Goal: Task Accomplishment & Management: Manage account settings

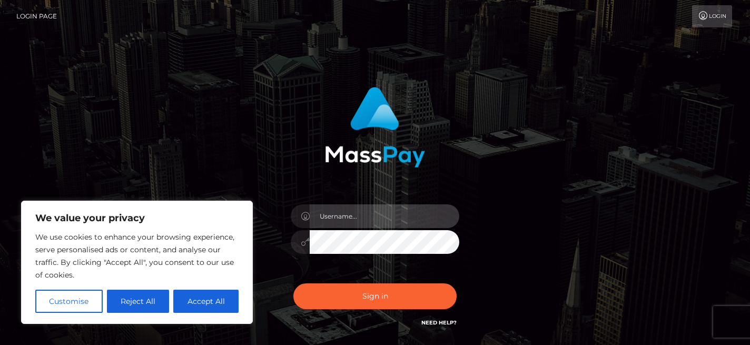
click at [359, 223] on input "text" at bounding box center [385, 216] width 150 height 24
type input "masterarch4sm@yahoo.com"
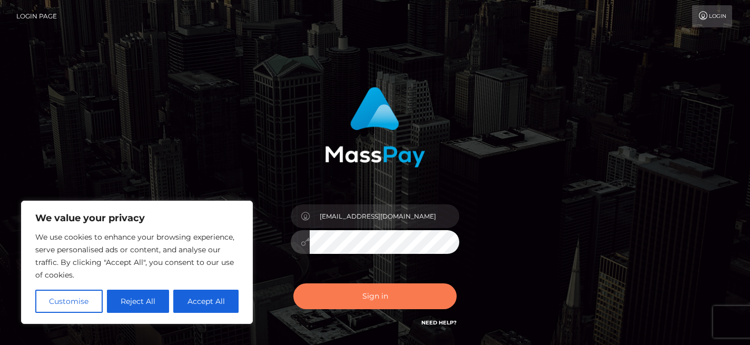
click at [367, 297] on button "Sign in" at bounding box center [375, 297] width 163 height 26
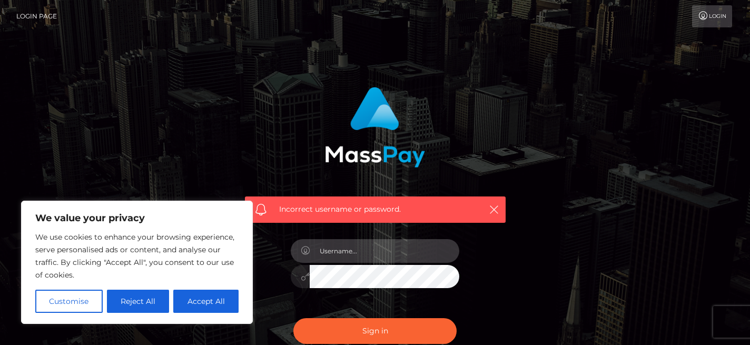
click at [358, 253] on input "text" at bounding box center [385, 251] width 150 height 24
